Goal: Task Accomplishment & Management: Manage account settings

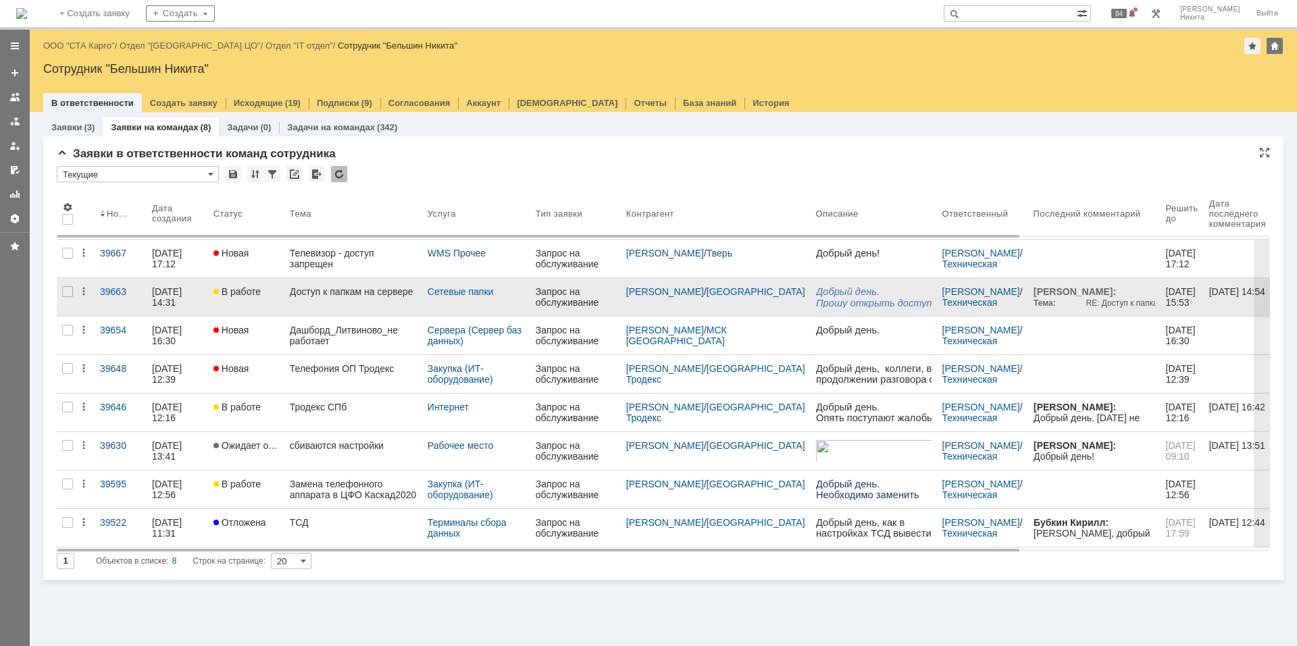
click at [363, 286] on div "Доступ к папкам на сервере" at bounding box center [353, 291] width 127 height 11
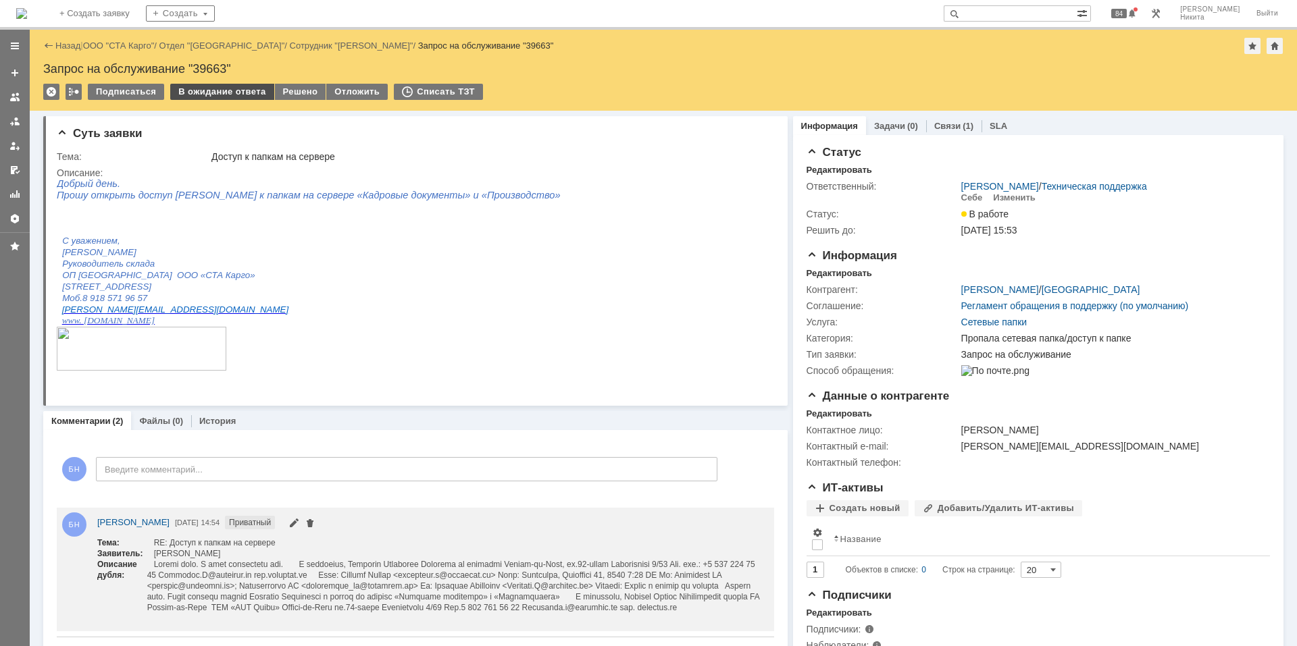
click at [239, 96] on div "В ожидание ответа" at bounding box center [221, 92] width 103 height 16
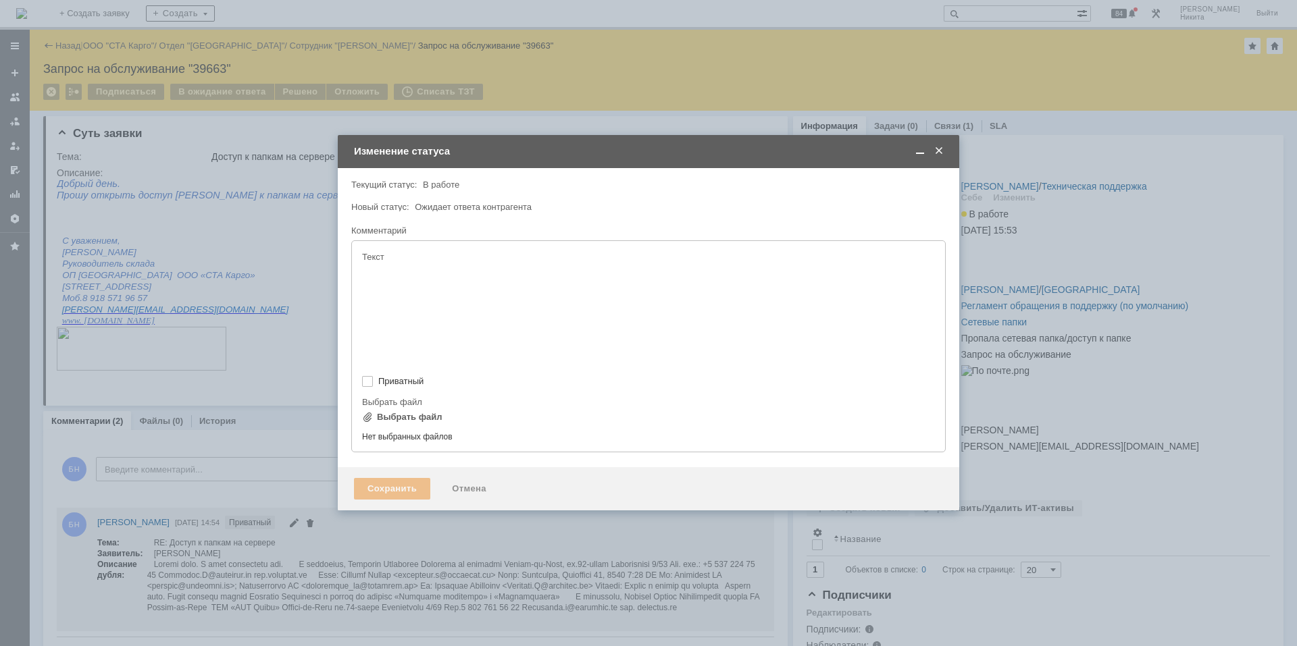
type input "[не указано]"
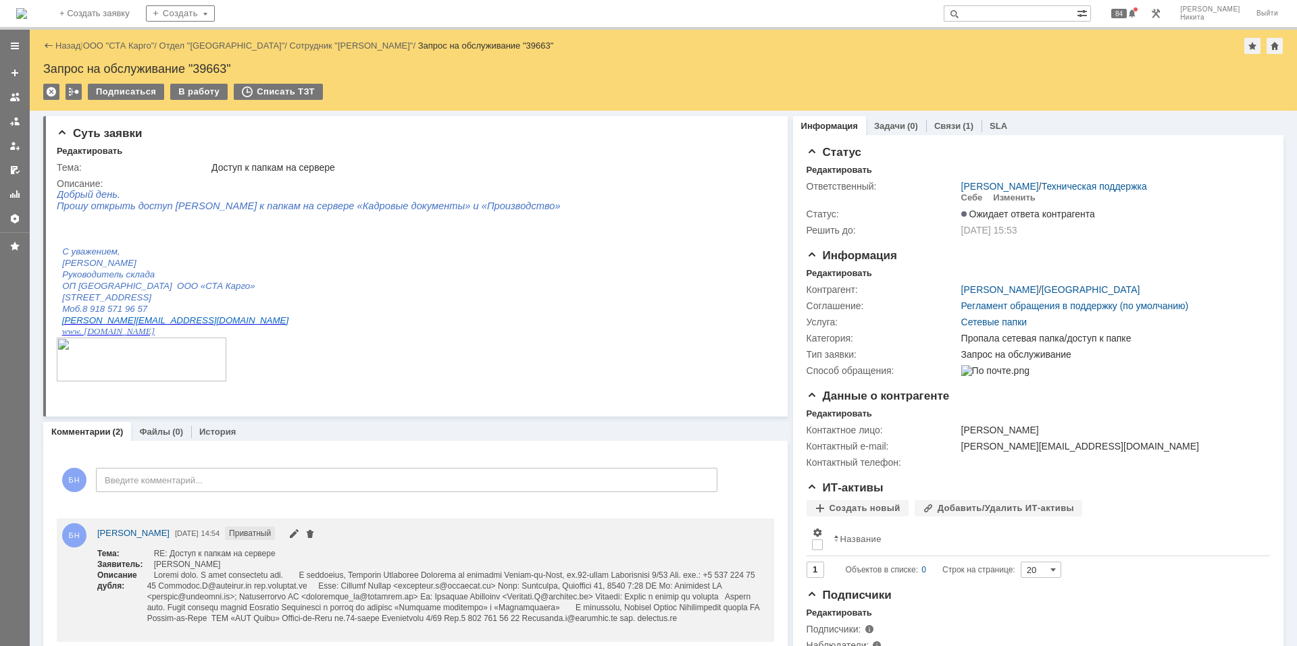
click at [27, 19] on img at bounding box center [21, 13] width 11 height 11
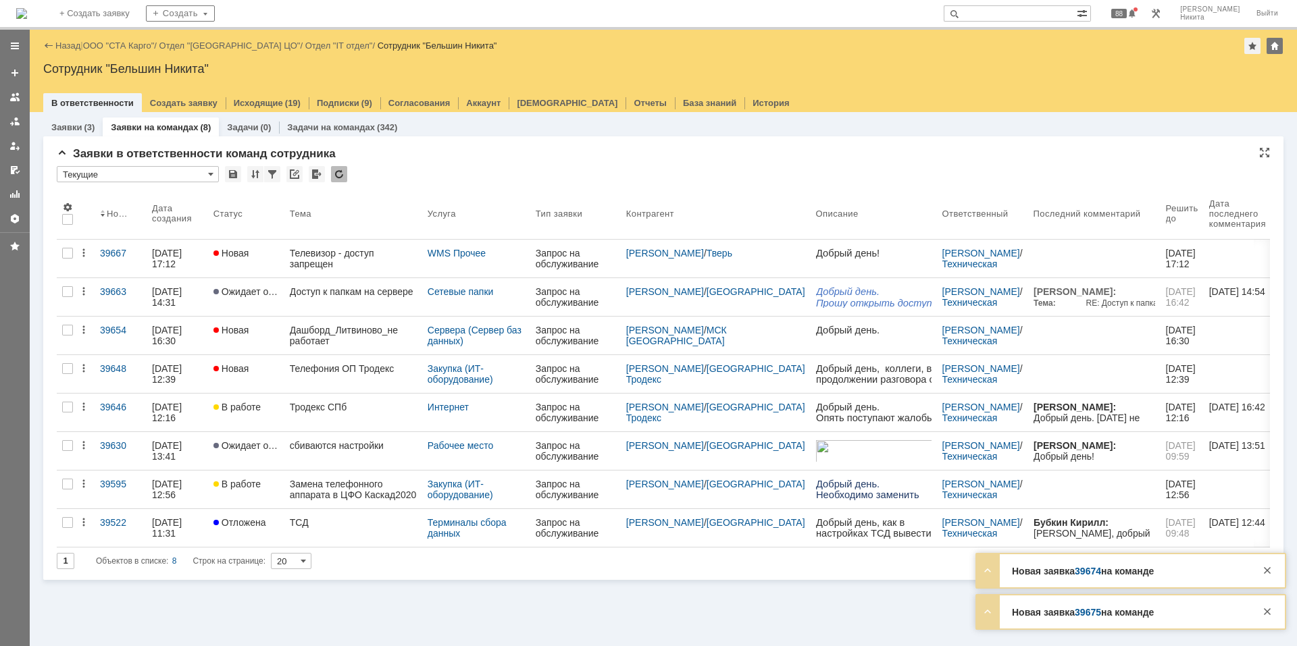
click at [335, 174] on div at bounding box center [339, 174] width 16 height 16
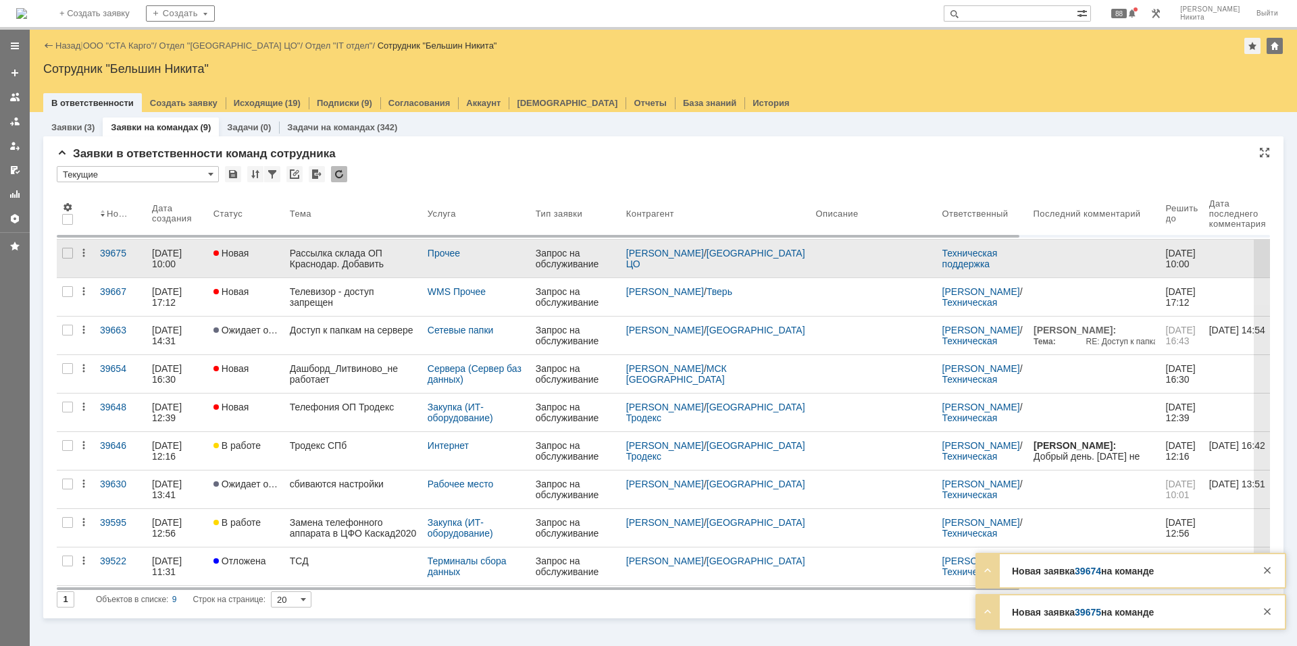
click at [342, 263] on div "Рассылка склада ОП Краснодар. Добавить контакт" at bounding box center [353, 259] width 127 height 22
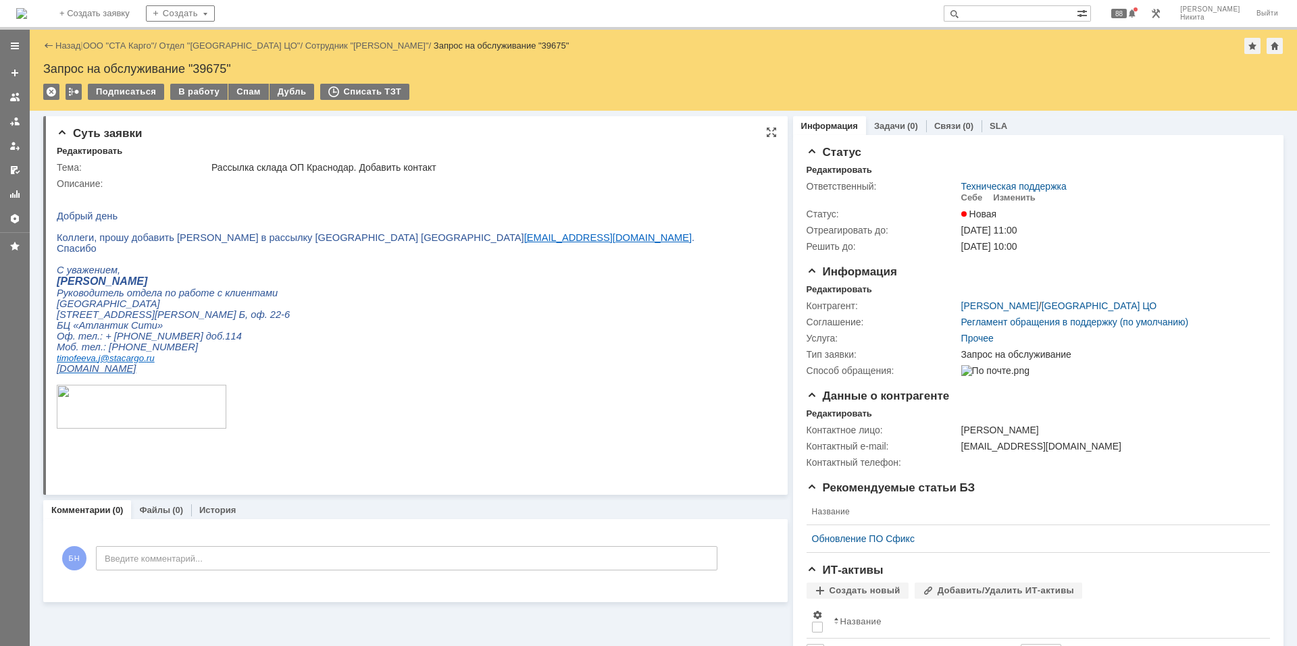
click at [513, 268] on html "Добрый день Коллеги, прошу добавить [PERSON_NAME] в рассылку [GEOGRAPHIC_DATA] …" at bounding box center [410, 320] width 706 height 263
click at [840, 290] on div "Редактировать" at bounding box center [840, 289] width 66 height 11
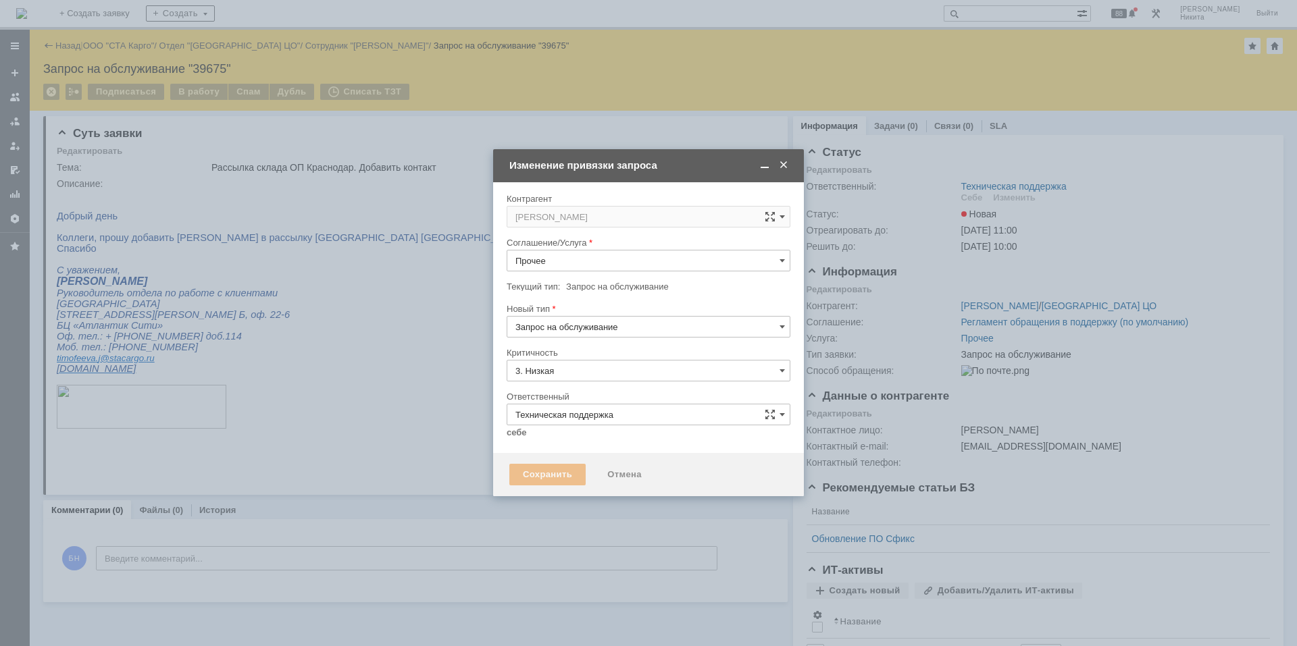
type input "[не указано]"
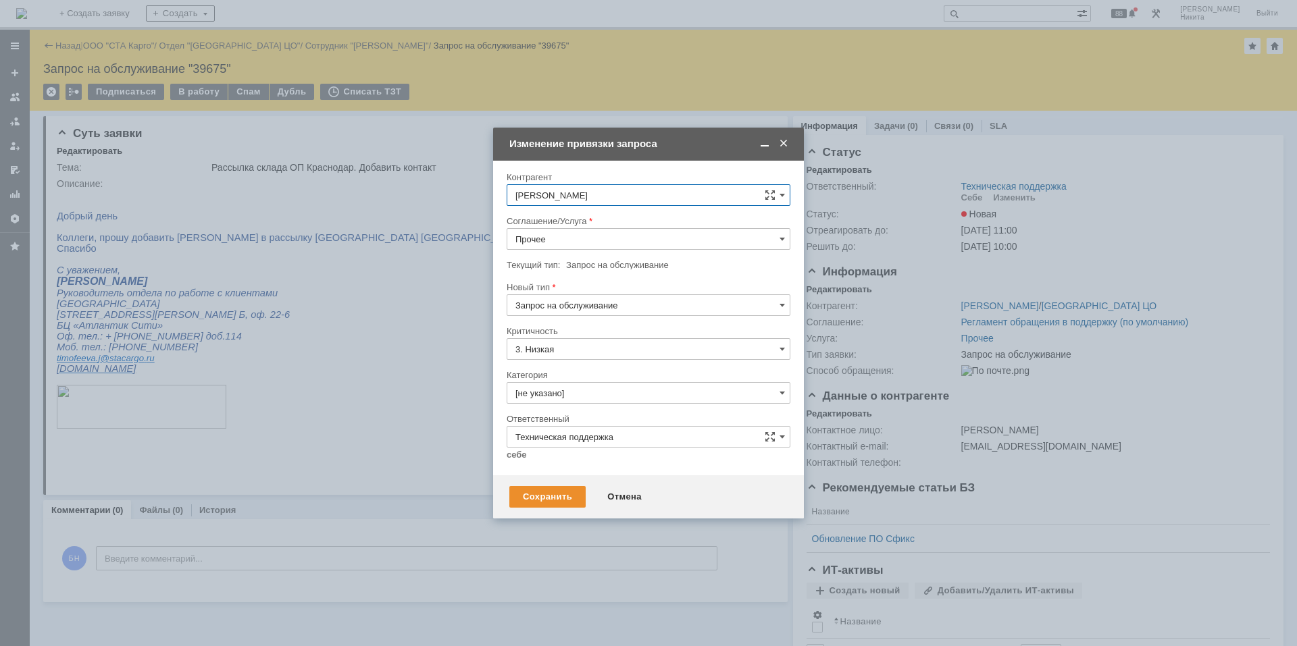
click at [650, 245] on input "Прочее" at bounding box center [649, 239] width 284 height 22
click at [624, 404] on span "Электронная почта" at bounding box center [648, 402] width 266 height 11
type input "Электронная почта"
click at [611, 392] on input "[не указано]" at bounding box center [649, 393] width 284 height 22
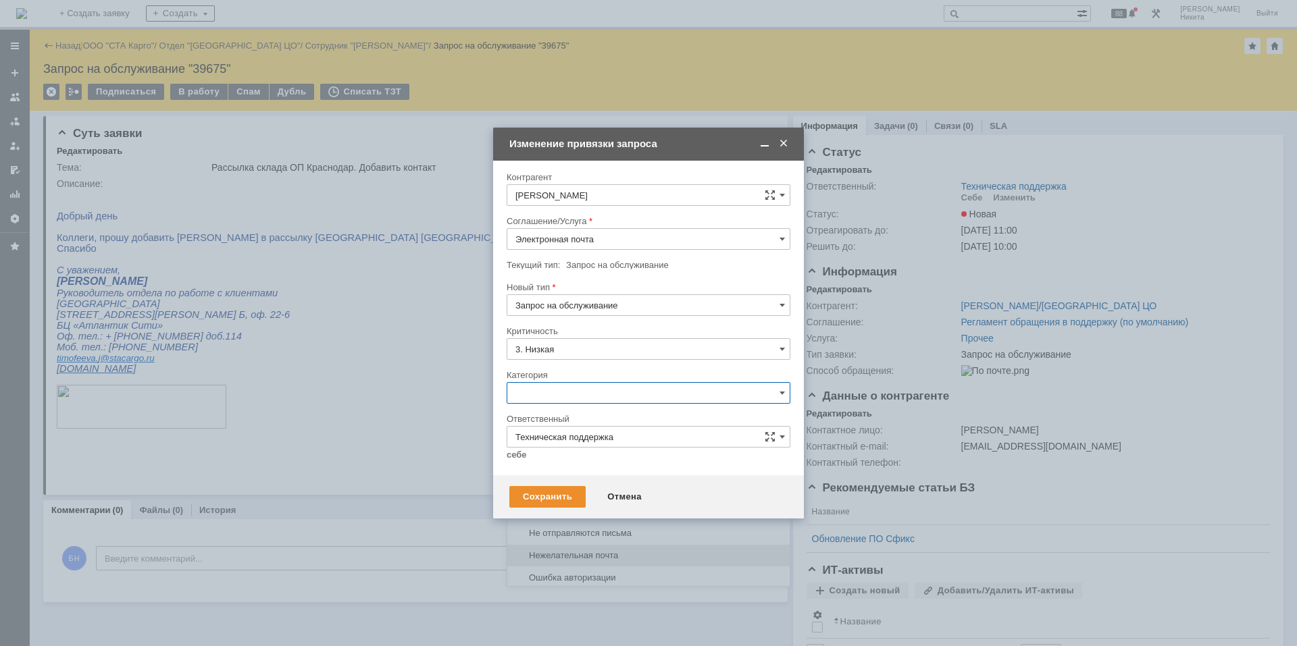
scroll to position [898, 0]
click at [628, 463] on span "Группы Рассылки" at bounding box center [648, 467] width 266 height 11
type input "Группы Рассылки"
drag, startPoint x: 520, startPoint y: 455, endPoint x: 539, endPoint y: 496, distance: 45.3
click at [519, 455] on link "себе" at bounding box center [517, 455] width 20 height 11
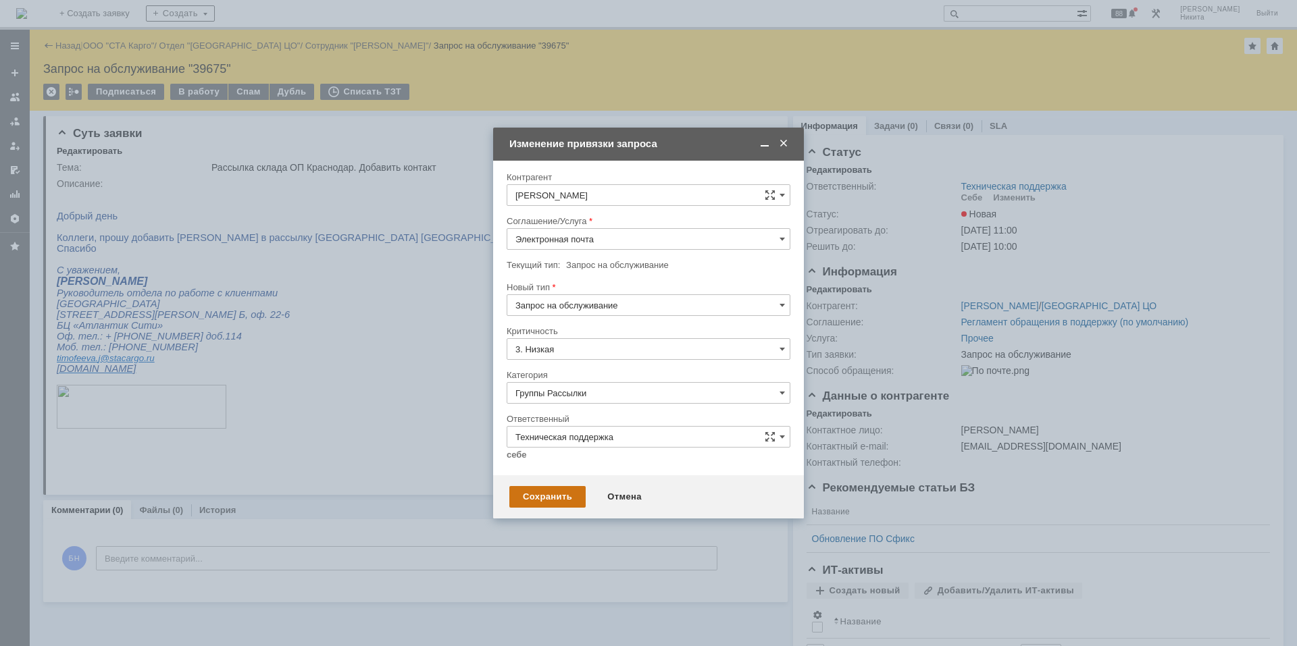
type input "[PERSON_NAME]"
click at [539, 496] on div "Сохранить" at bounding box center [547, 497] width 76 height 22
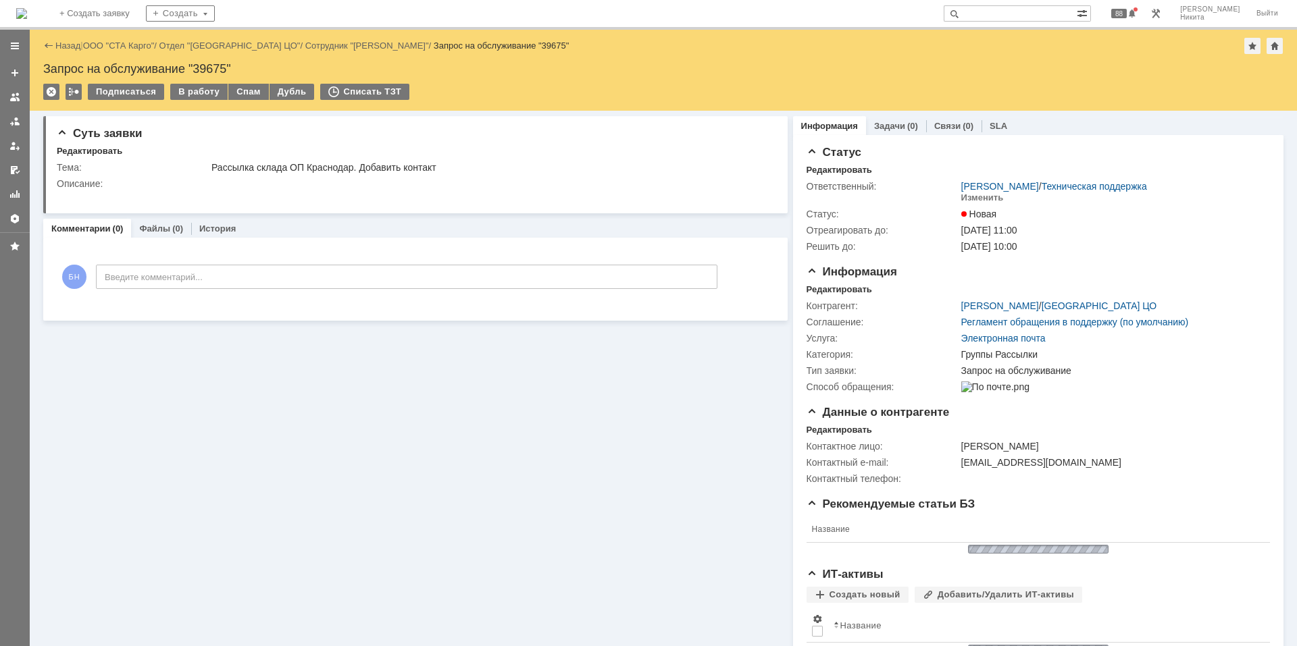
scroll to position [0, 0]
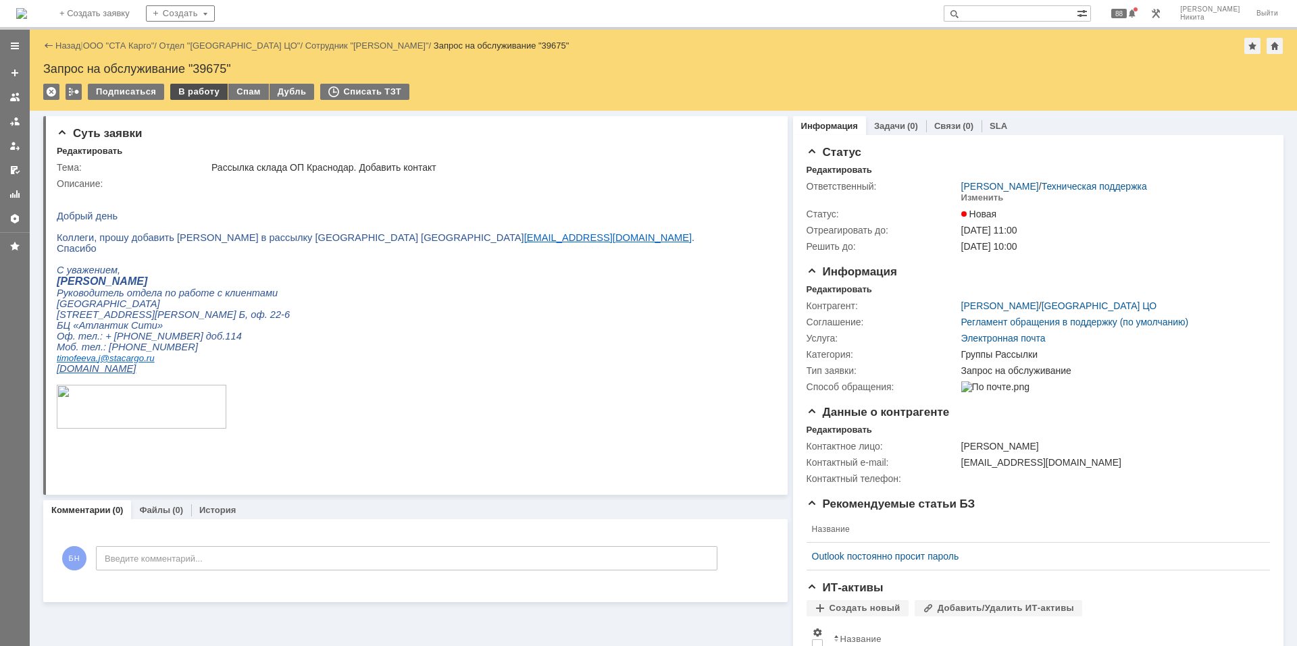
click at [207, 94] on div "В работу" at bounding box center [198, 92] width 57 height 16
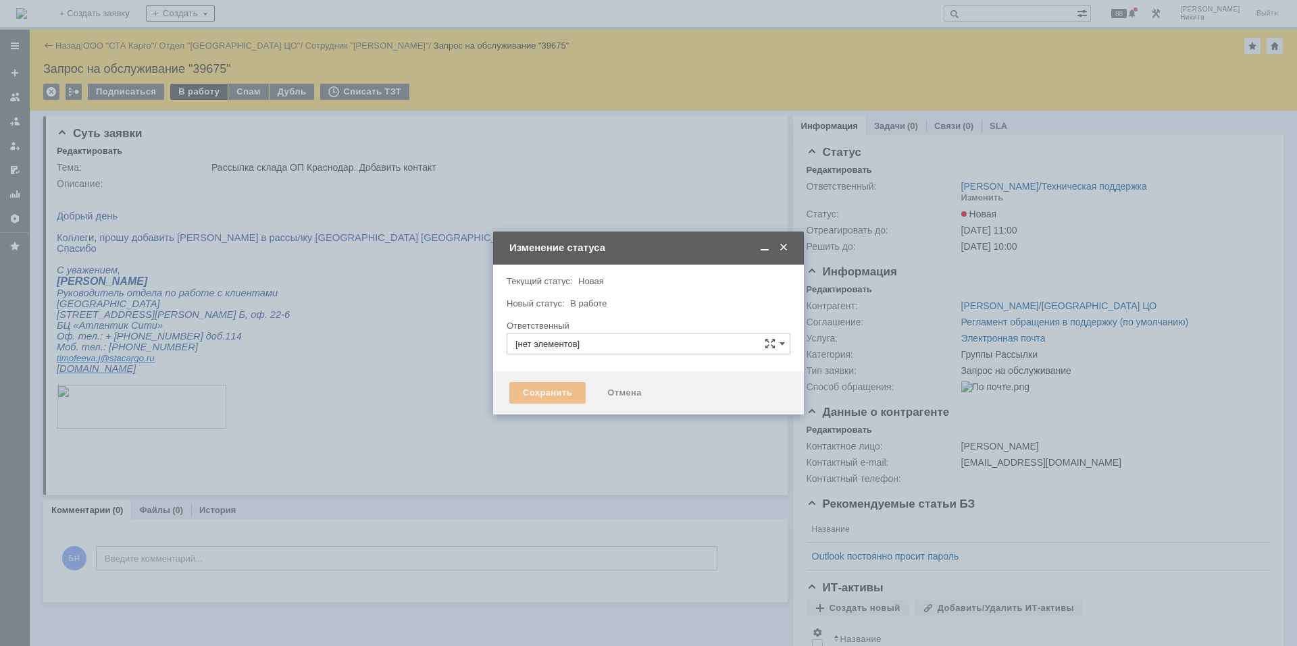
type input "[PERSON_NAME]"
type input "Группы Рассылки"
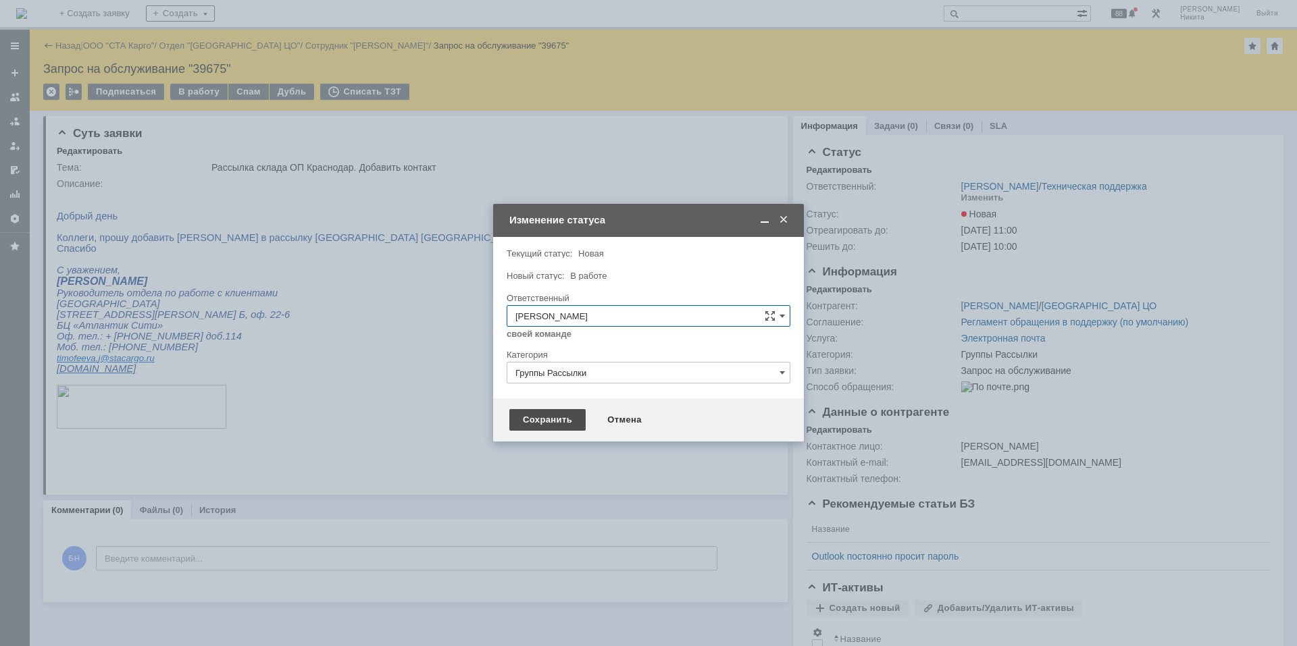
click at [529, 426] on div "Сохранить" at bounding box center [547, 420] width 76 height 22
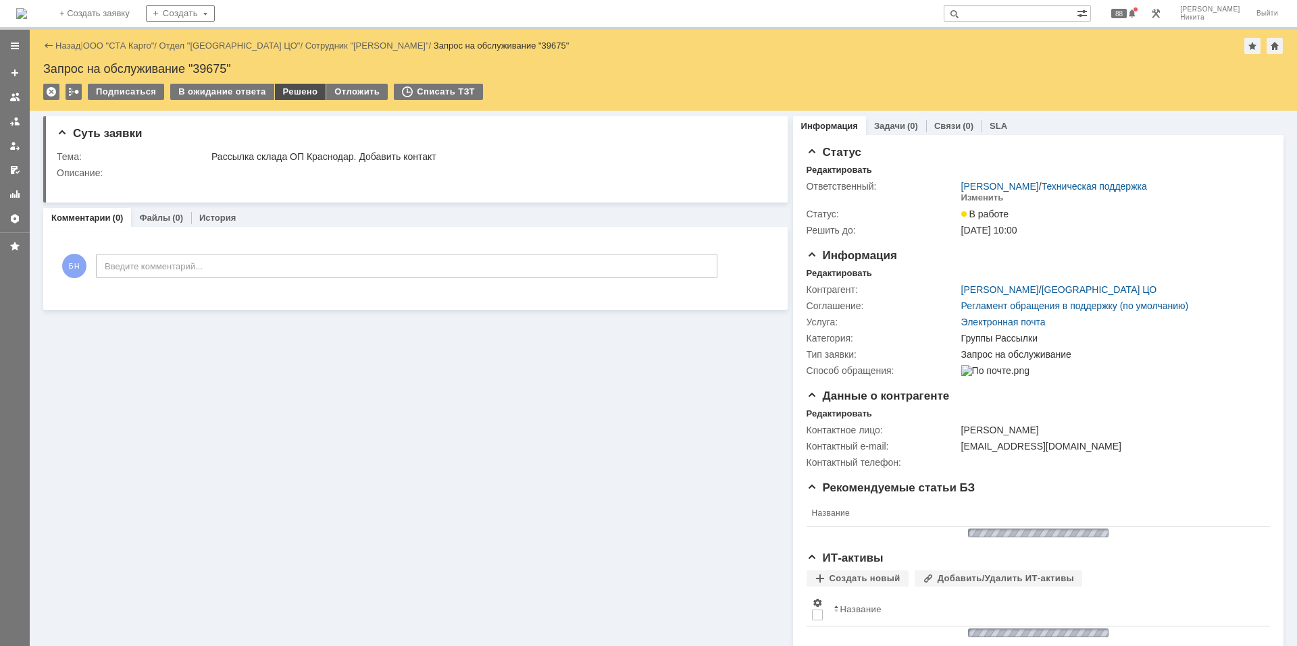
click at [297, 99] on div "Решено" at bounding box center [300, 92] width 51 height 16
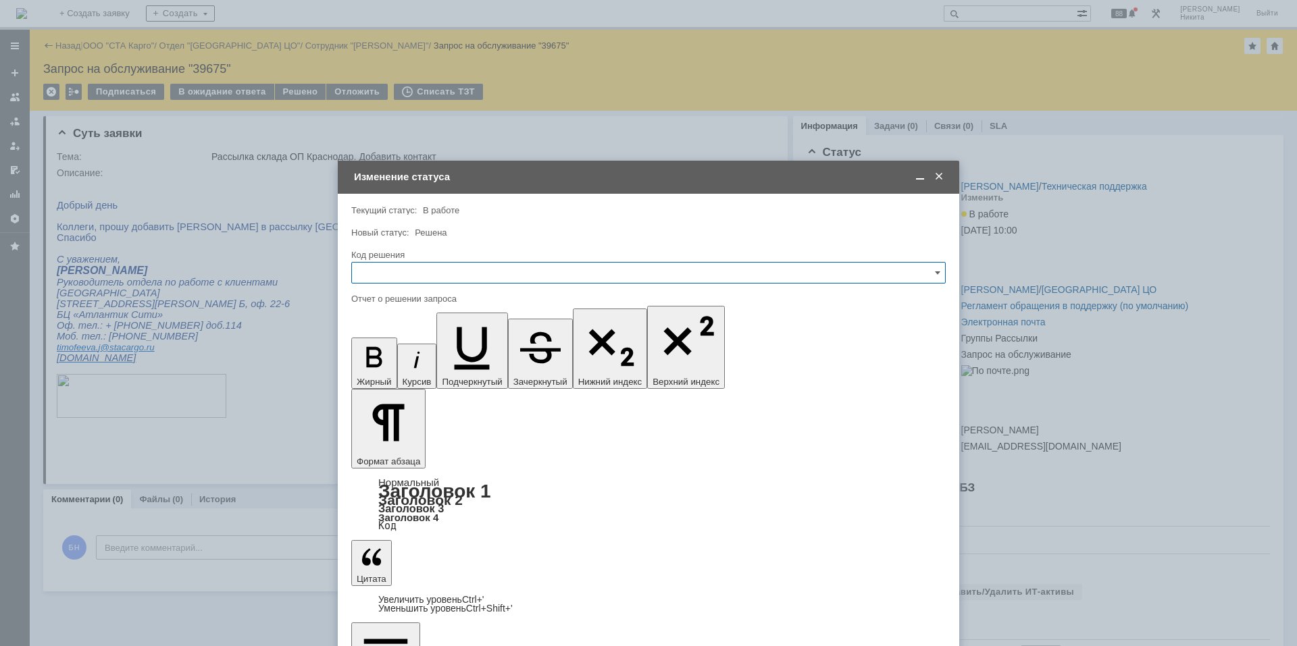
click at [489, 265] on input "text" at bounding box center [648, 273] width 594 height 22
click at [442, 458] on span "Решено" at bounding box center [648, 454] width 577 height 11
type input "Решено"
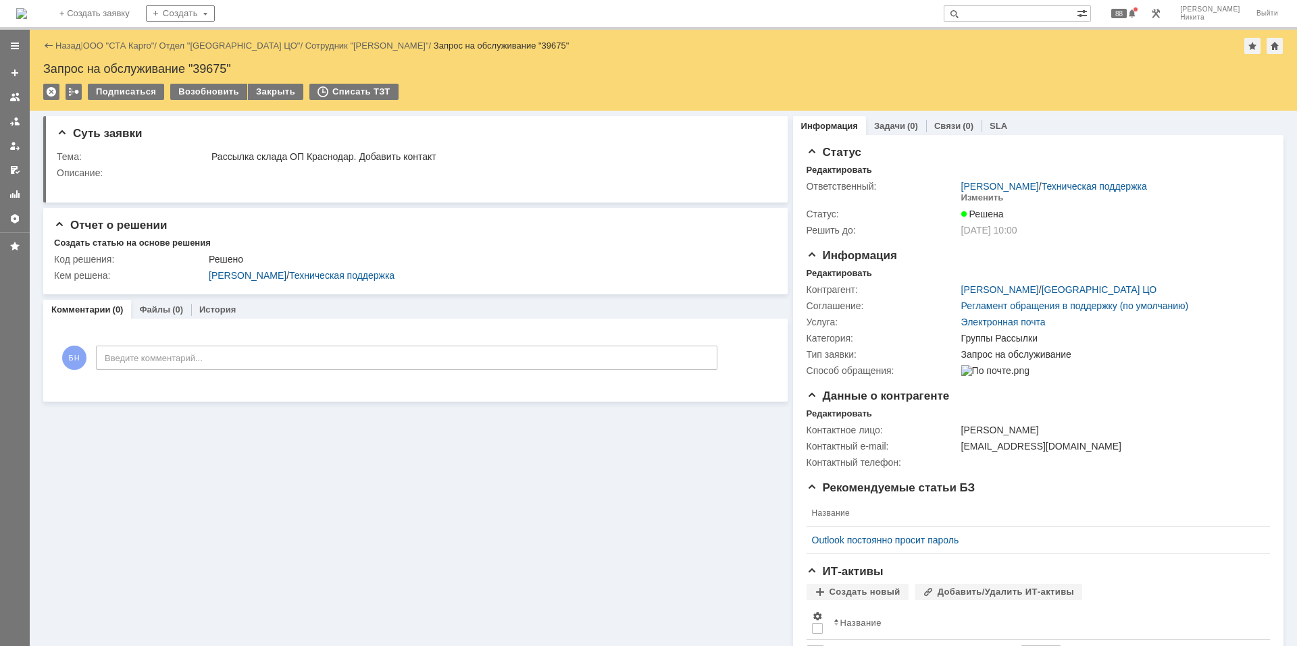
click at [27, 12] on img at bounding box center [21, 13] width 11 height 11
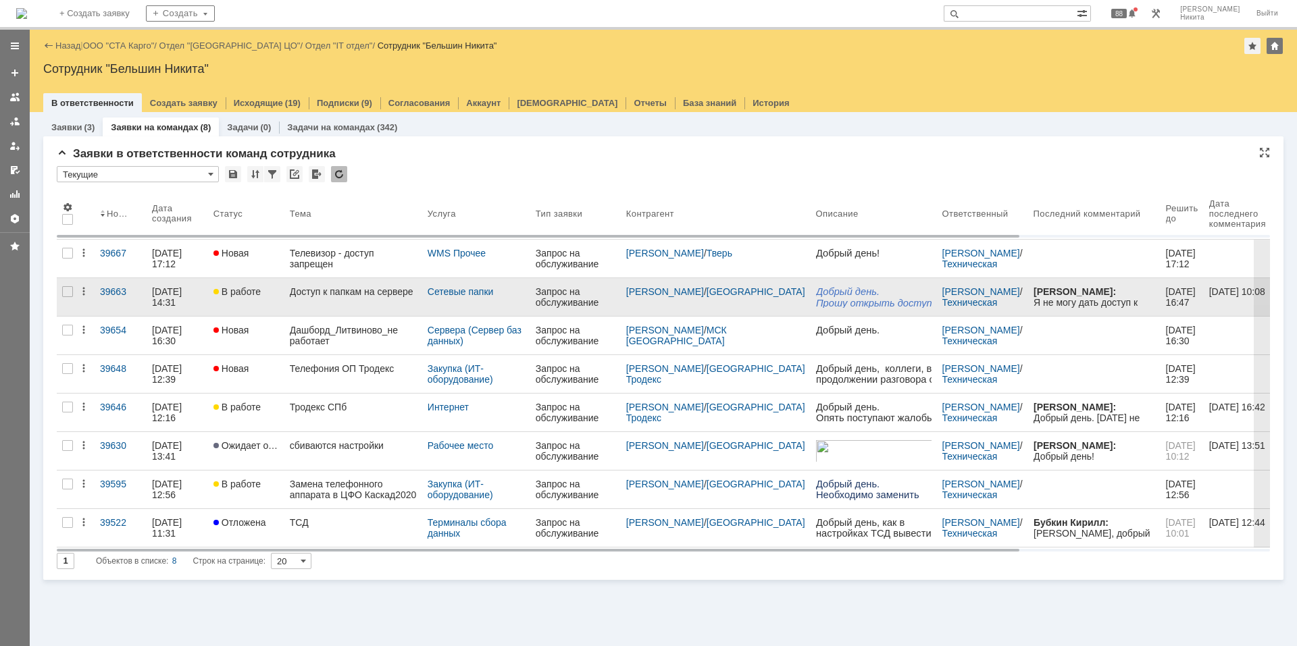
click at [303, 295] on div "Доступ к папкам на сервере" at bounding box center [353, 291] width 127 height 11
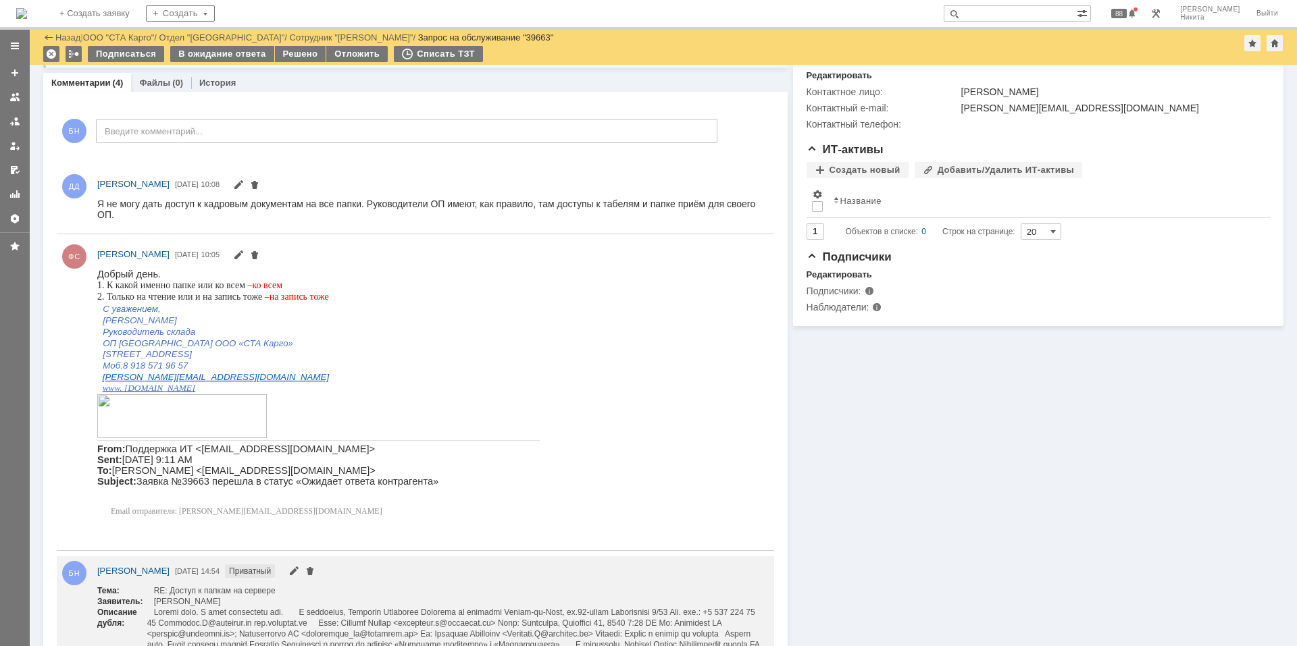
scroll to position [287, 0]
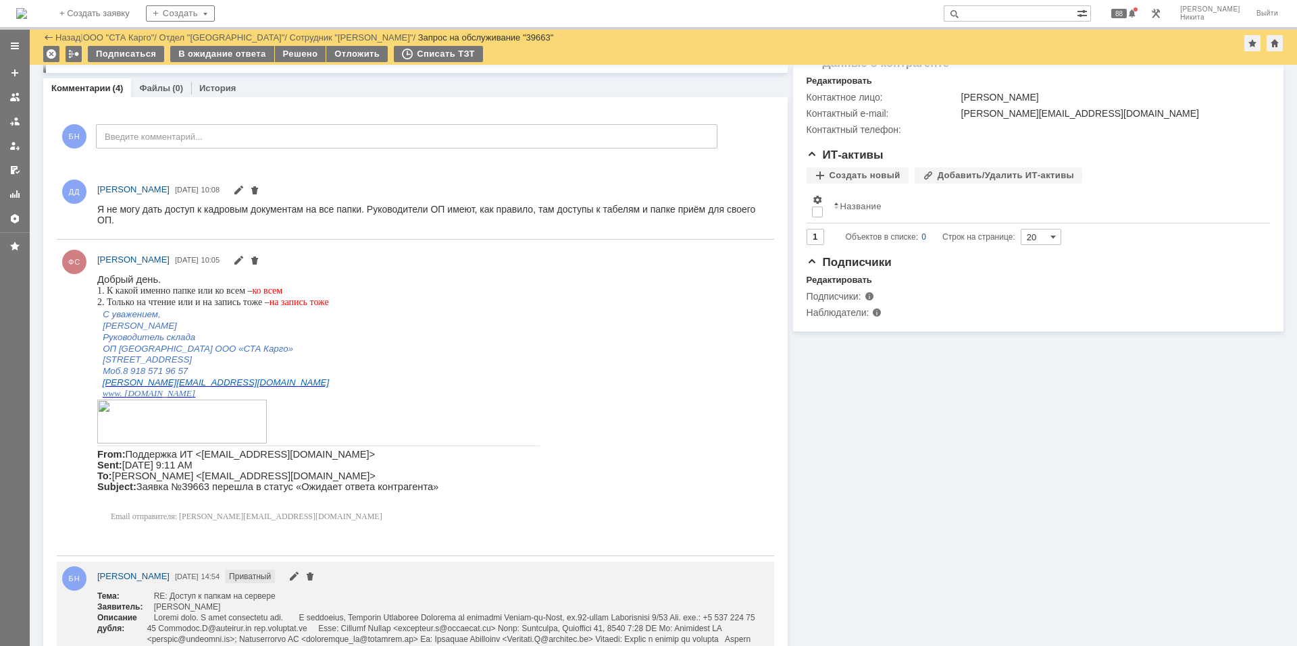
click at [27, 15] on img at bounding box center [21, 13] width 11 height 11
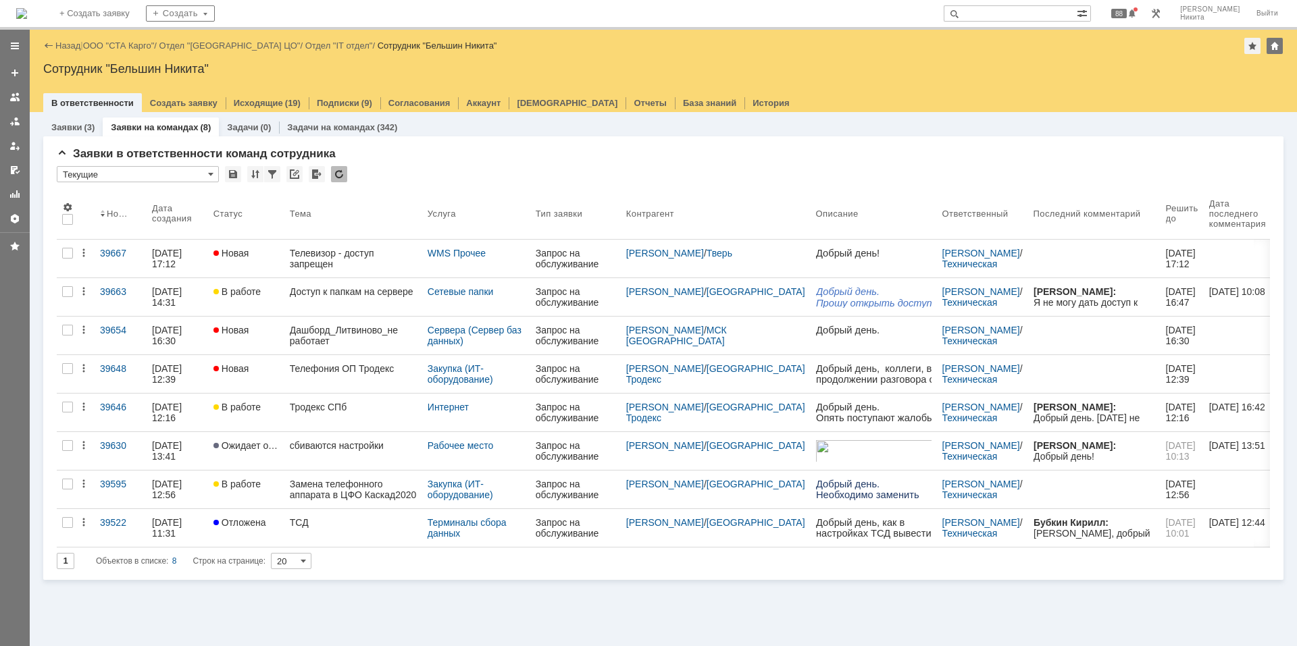
click at [27, 13] on img at bounding box center [21, 13] width 11 height 11
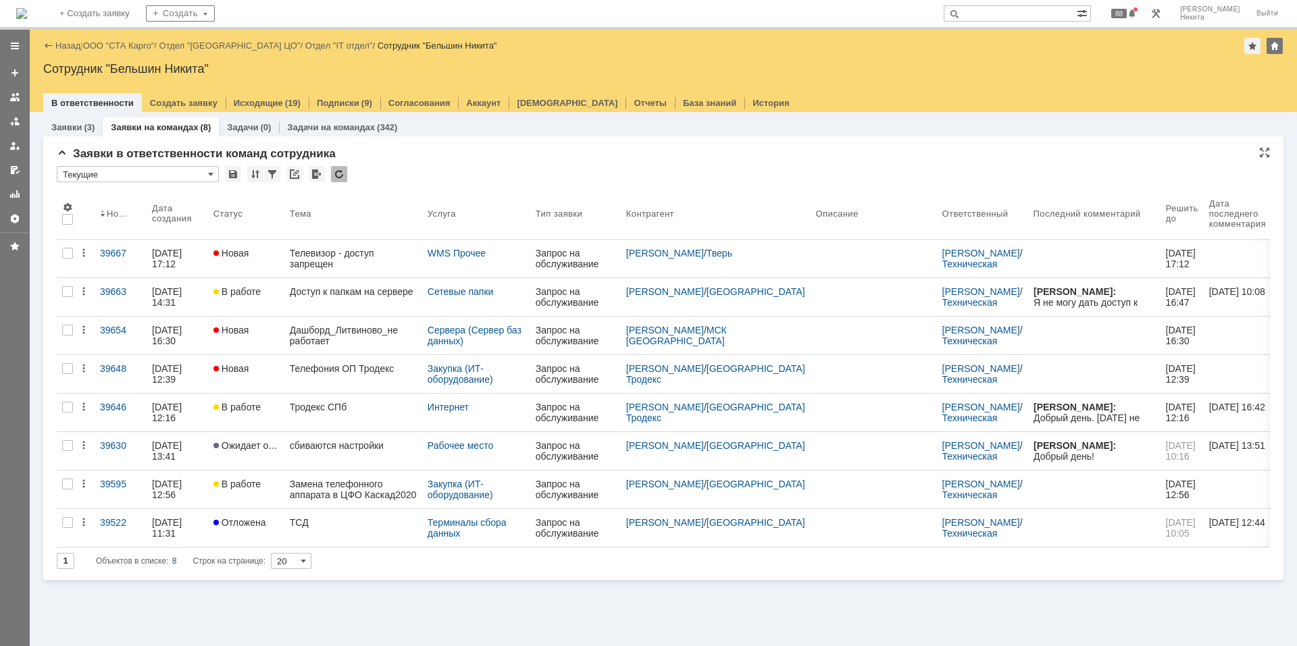
click at [342, 174] on div at bounding box center [339, 174] width 16 height 16
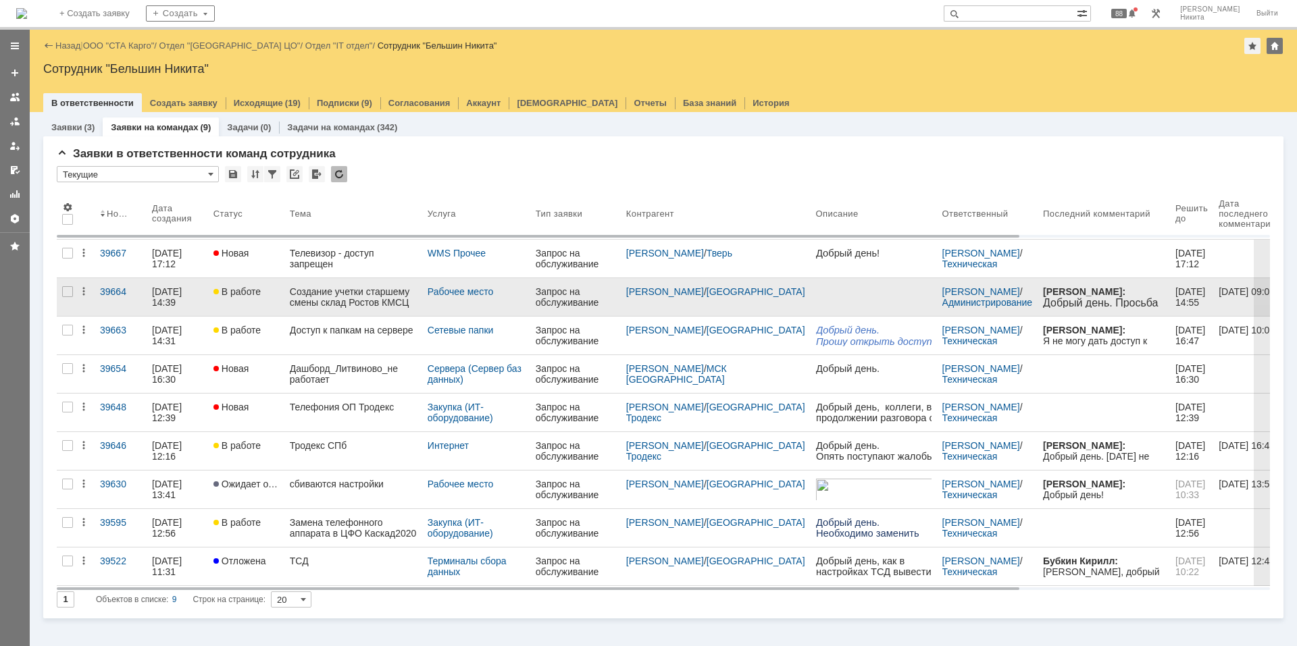
click at [399, 298] on div "Создание учетки старшему смены склад Ростов КМСЦ" at bounding box center [353, 297] width 127 height 22
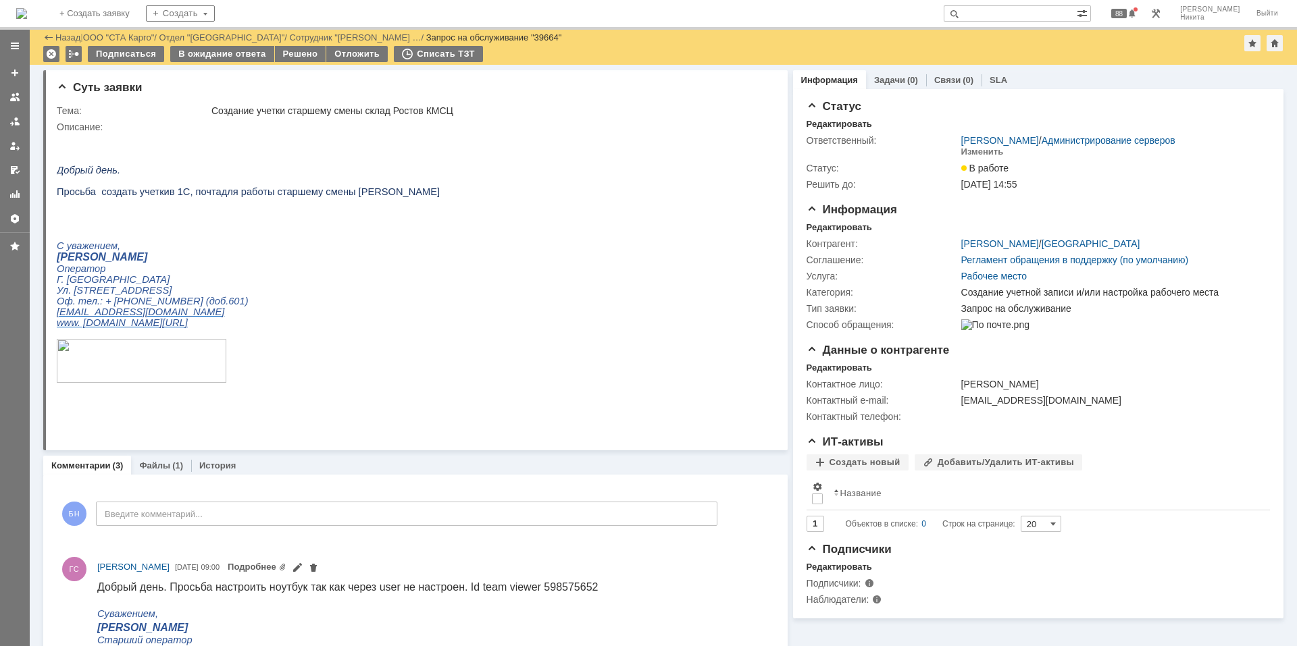
scroll to position [405, 0]
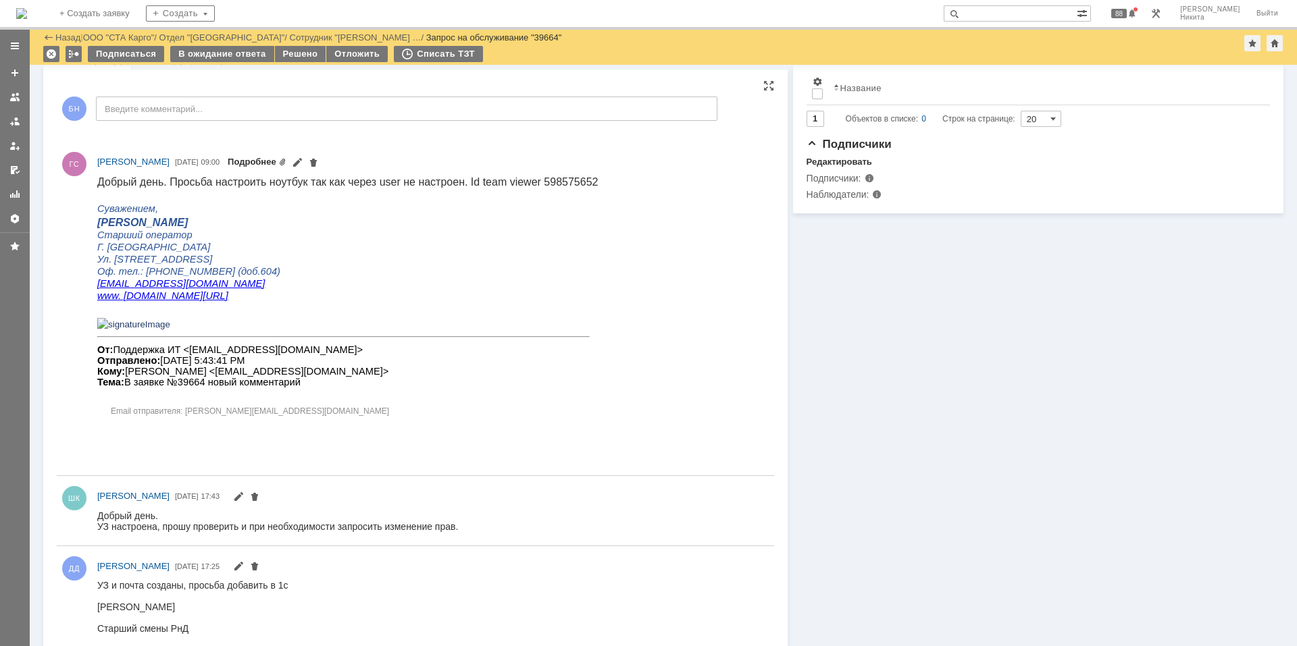
click at [286, 162] on link "Подробнее" at bounding box center [257, 162] width 59 height 10
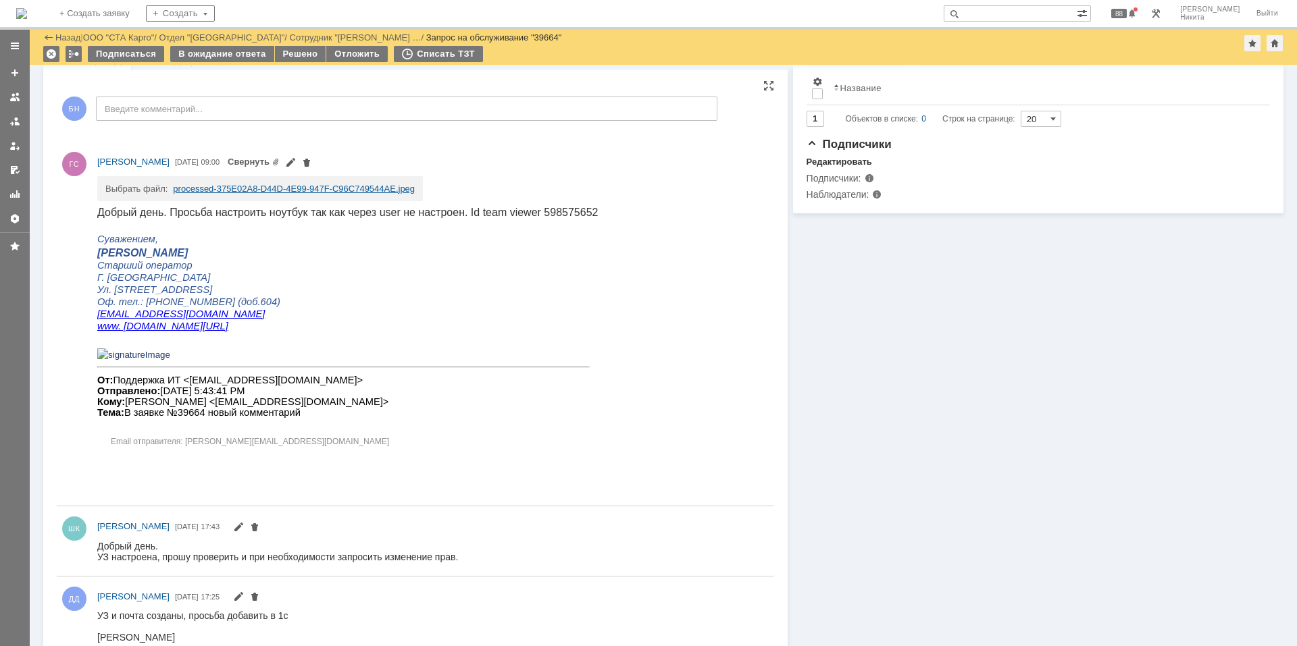
click at [312, 190] on link "processed-375E02A8-D44D-4E99-947F-C96C749544AE.jpeg" at bounding box center [294, 189] width 242 height 10
